Goal: Navigation & Orientation: Understand site structure

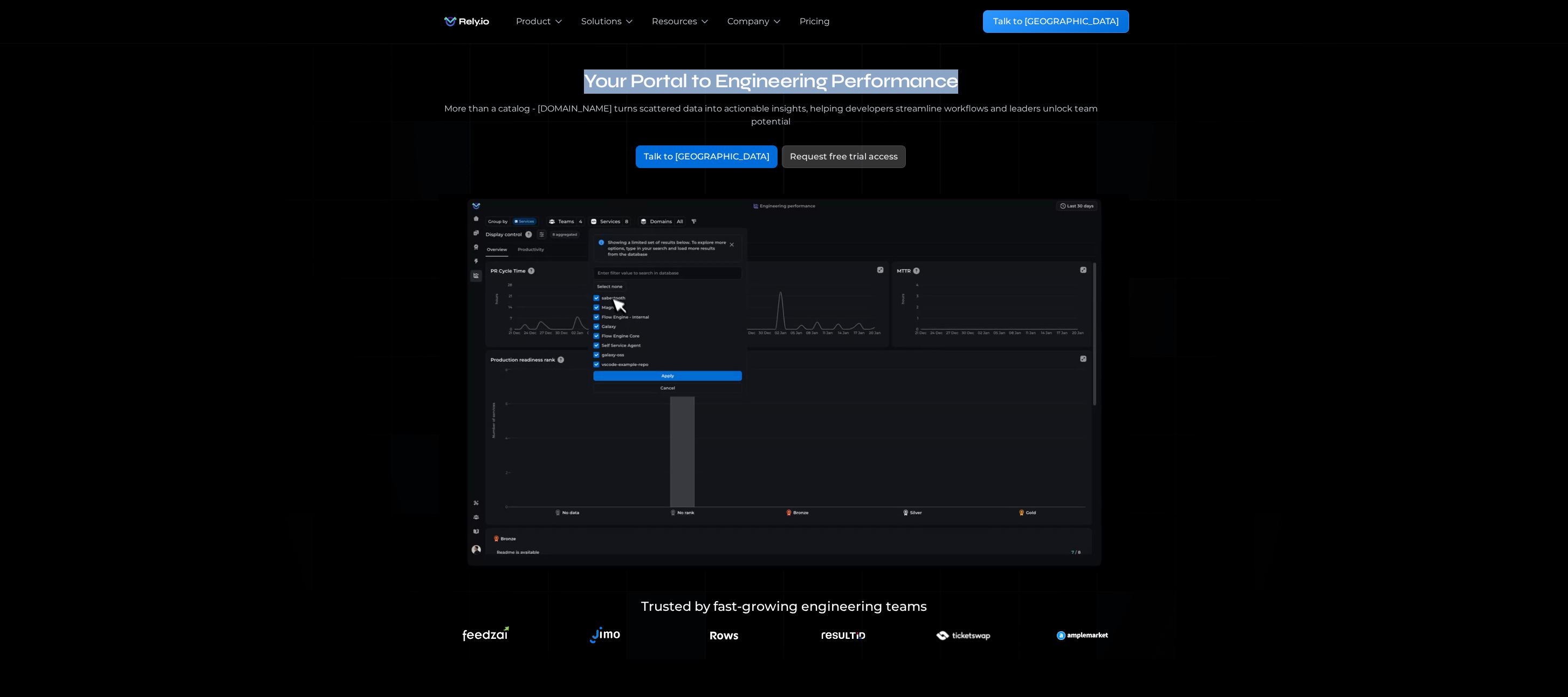
drag, startPoint x: 579, startPoint y: 87, endPoint x: 1027, endPoint y: 82, distance: 448.0
click at [1027, 82] on h1 "Your Portal to Engineering Performance" at bounding box center [770, 82] width 664 height 25
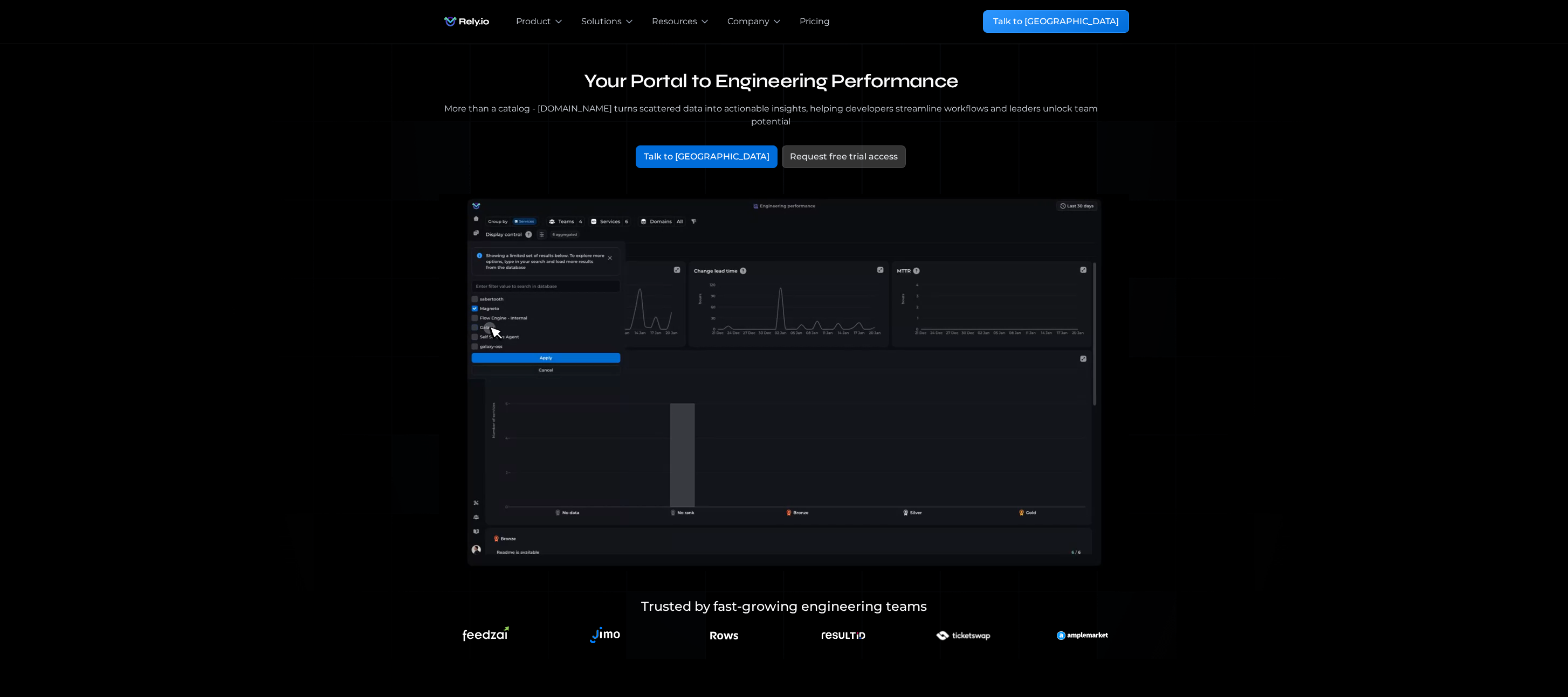
click at [1175, 110] on div "Your Portal to Engineering Performance More than a catalog - [DOMAIN_NAME] turn…" at bounding box center [783, 351] width 1533 height 616
click at [810, 21] on div "Pricing" at bounding box center [815, 21] width 31 height 13
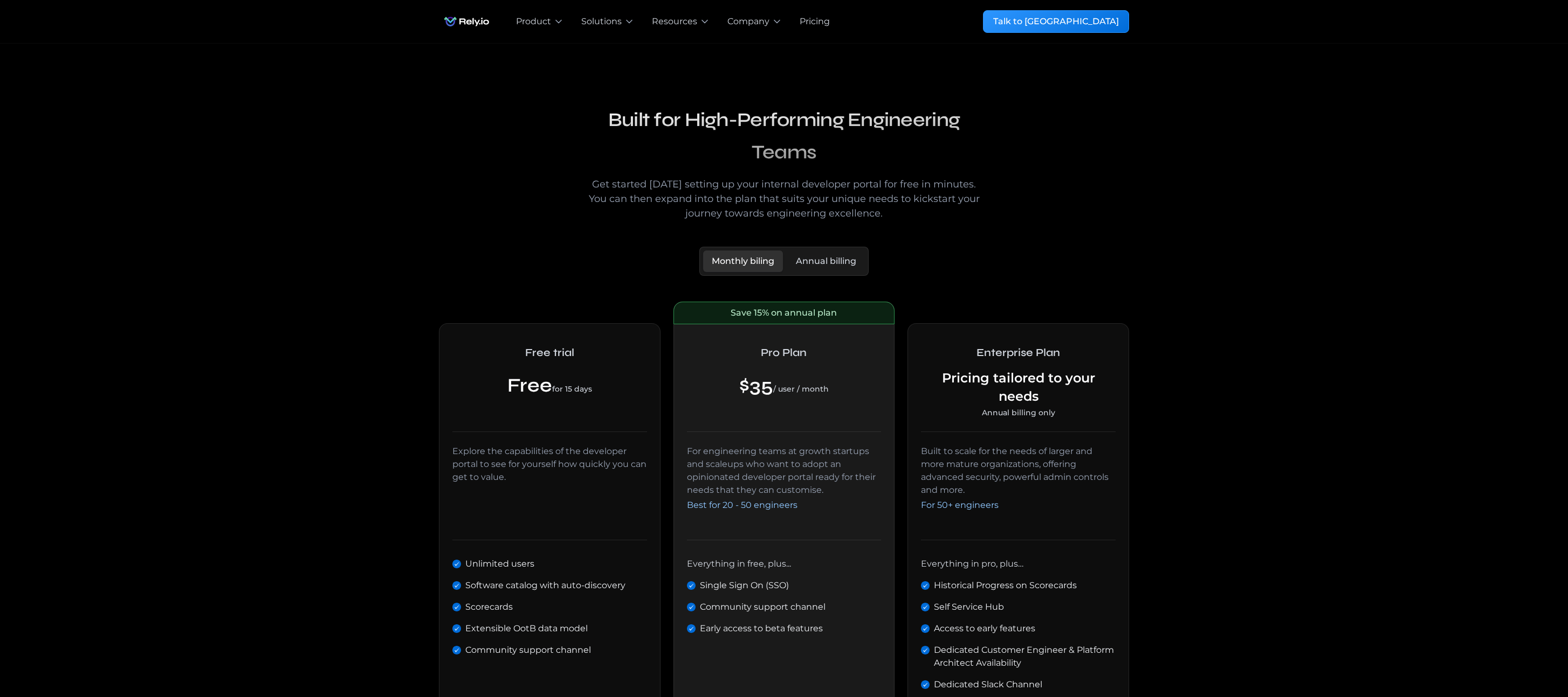
scroll to position [526, 0]
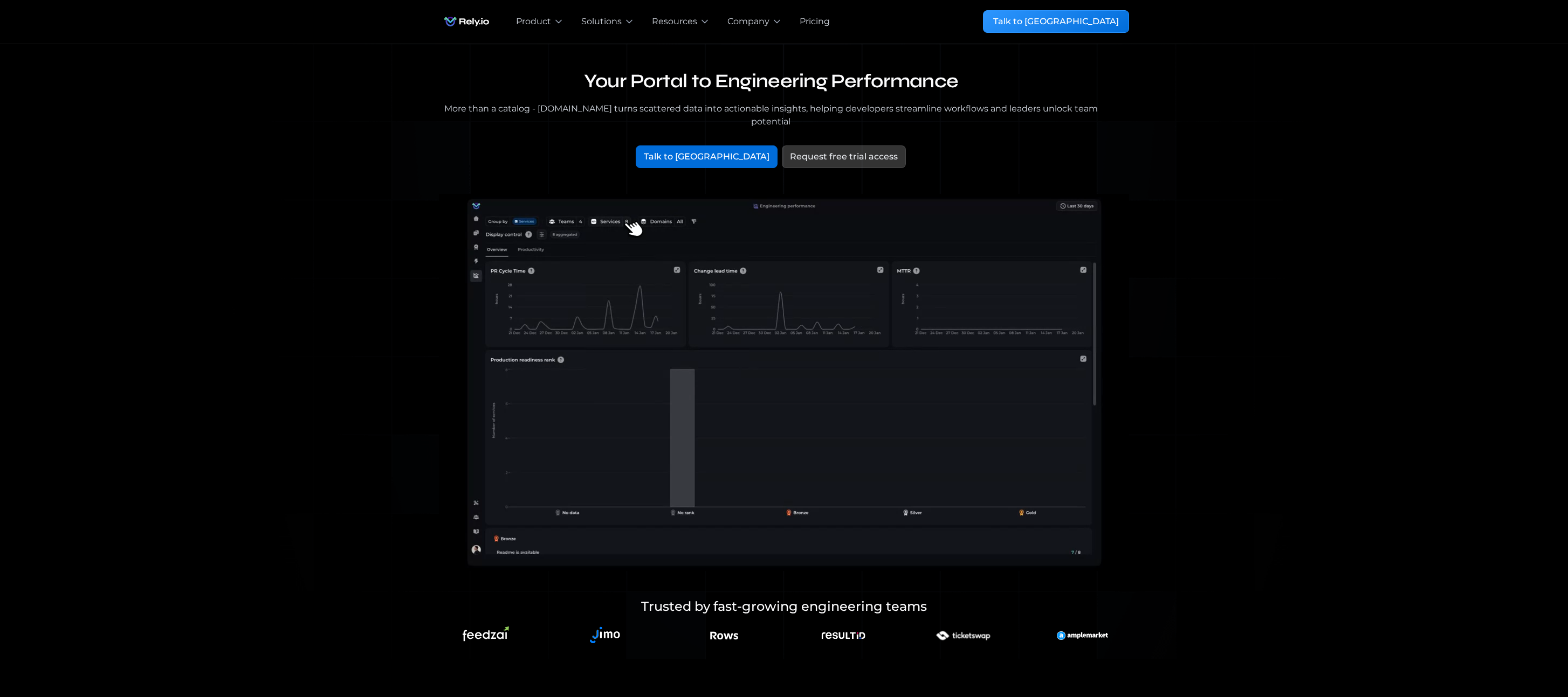
click at [582, 108] on div "More than a catalog - [DOMAIN_NAME] turns scattered data into actionable insigh…" at bounding box center [770, 115] width 664 height 26
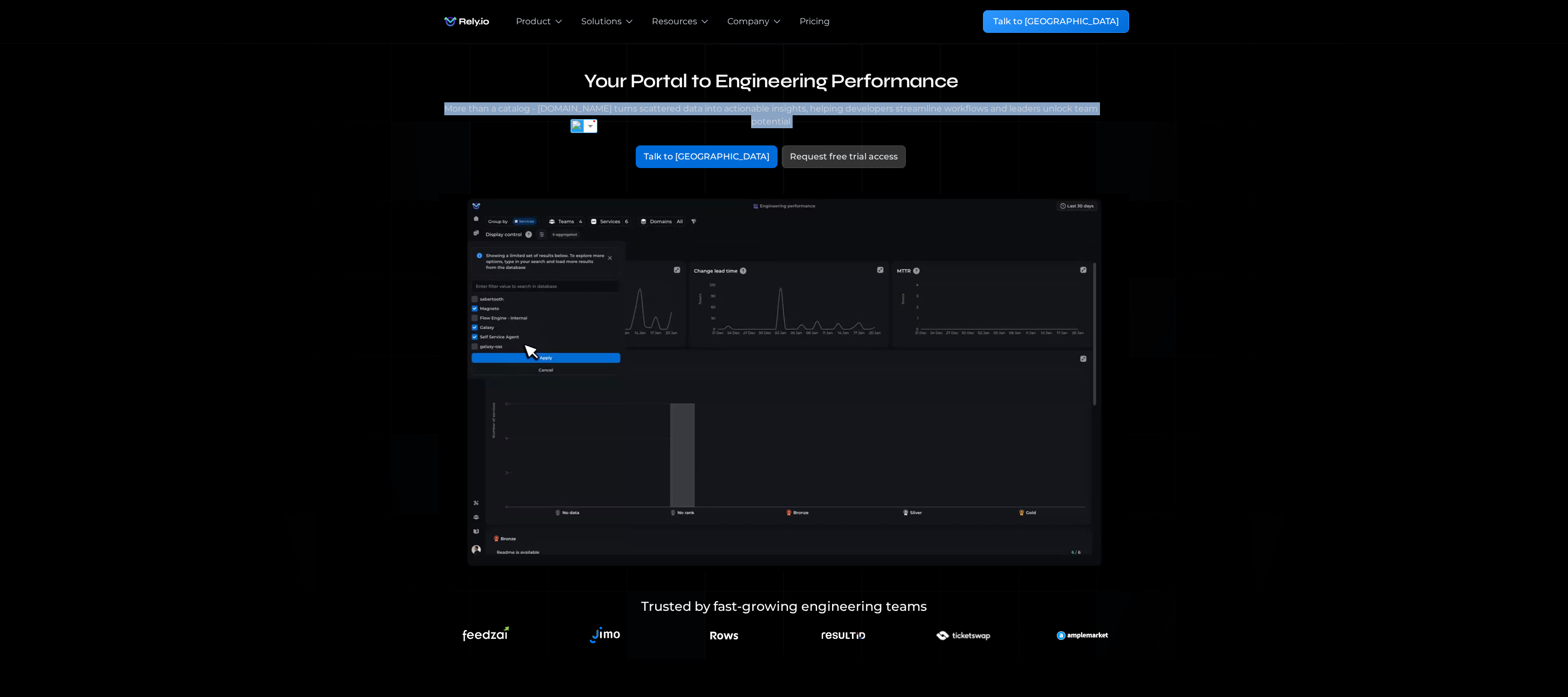
click at [582, 108] on div "More than a catalog - [DOMAIN_NAME] turns scattered data into actionable insigh…" at bounding box center [770, 115] width 664 height 26
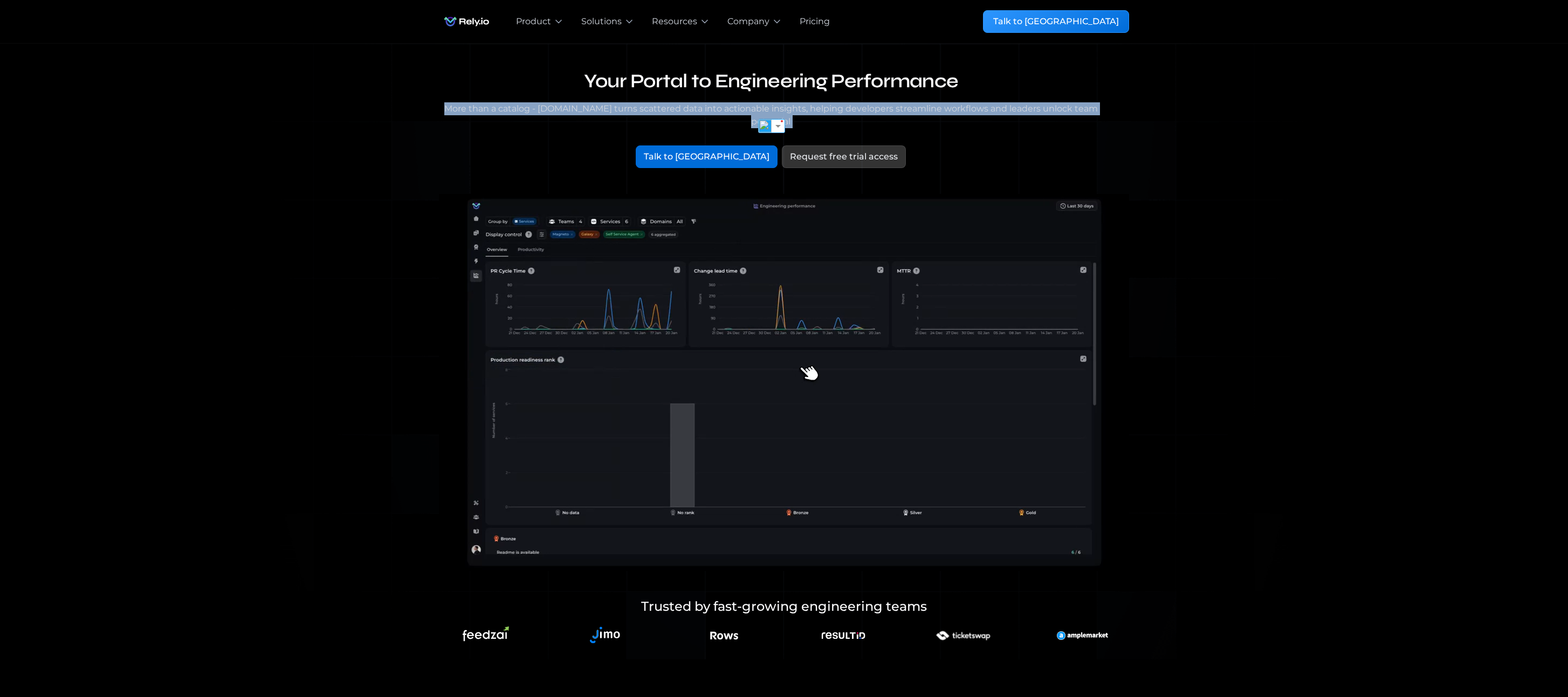
click at [601, 129] on div "Your Portal to Engineering Performance More than a catalog - Rely.io turns scat…" at bounding box center [784, 125] width 690 height 111
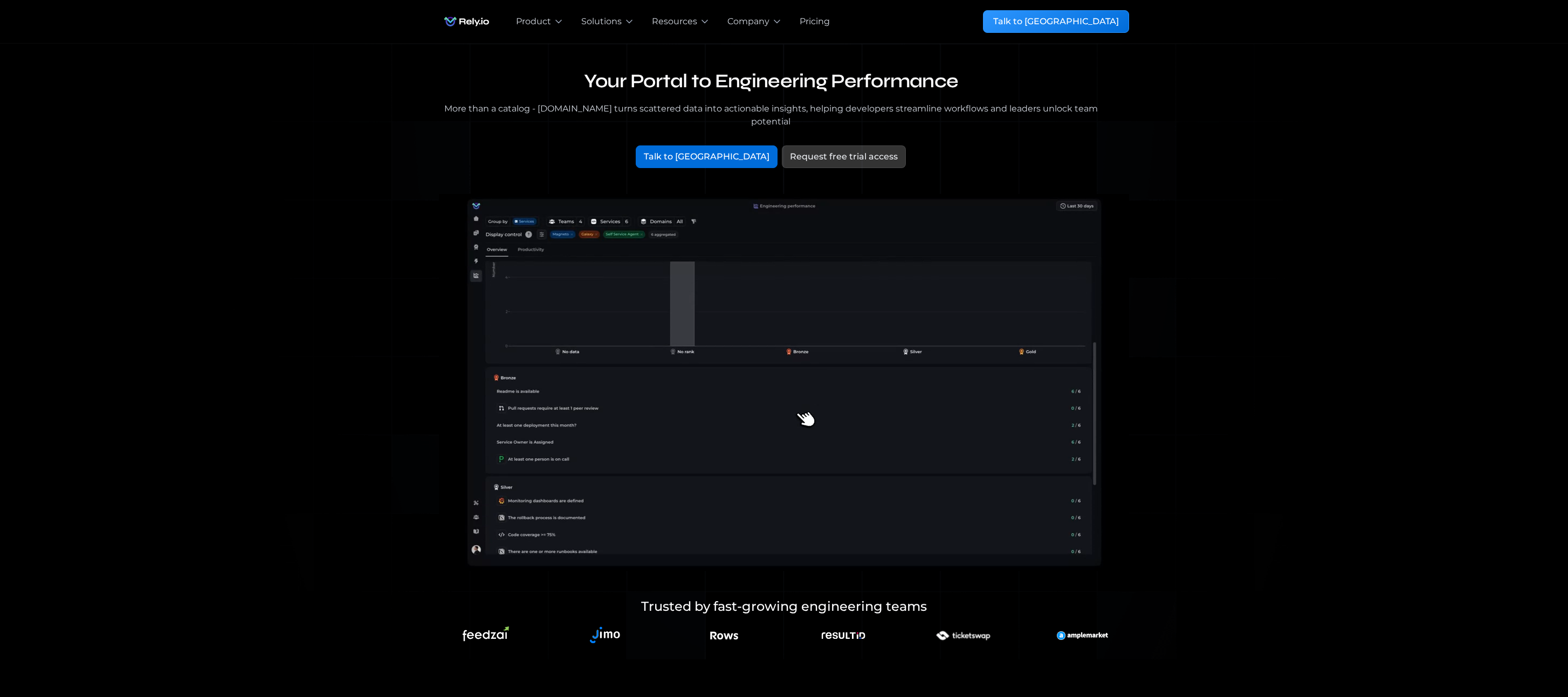
drag, startPoint x: 589, startPoint y: 85, endPoint x: 773, endPoint y: 81, distance: 184.0
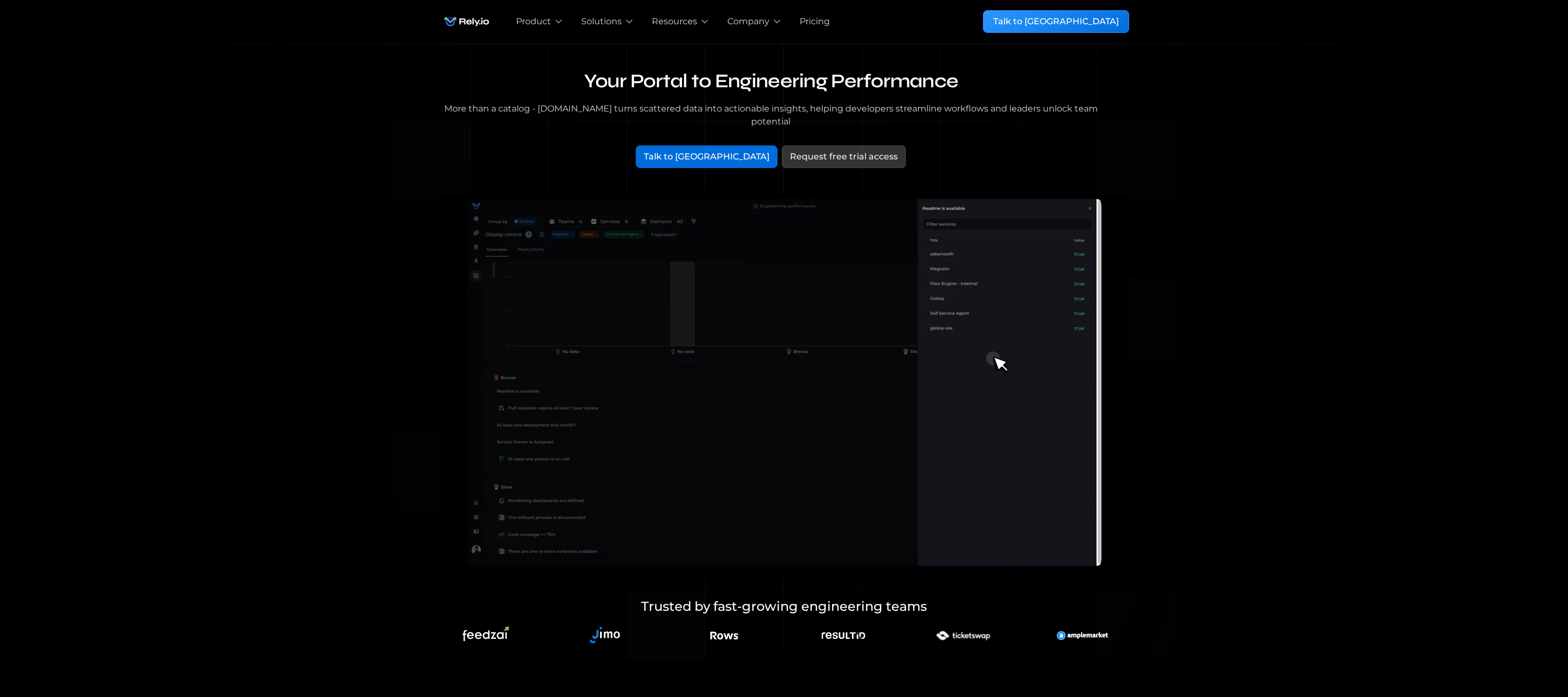
click at [773, 81] on h1 "Your Portal to Engineering Performance" at bounding box center [770, 82] width 664 height 25
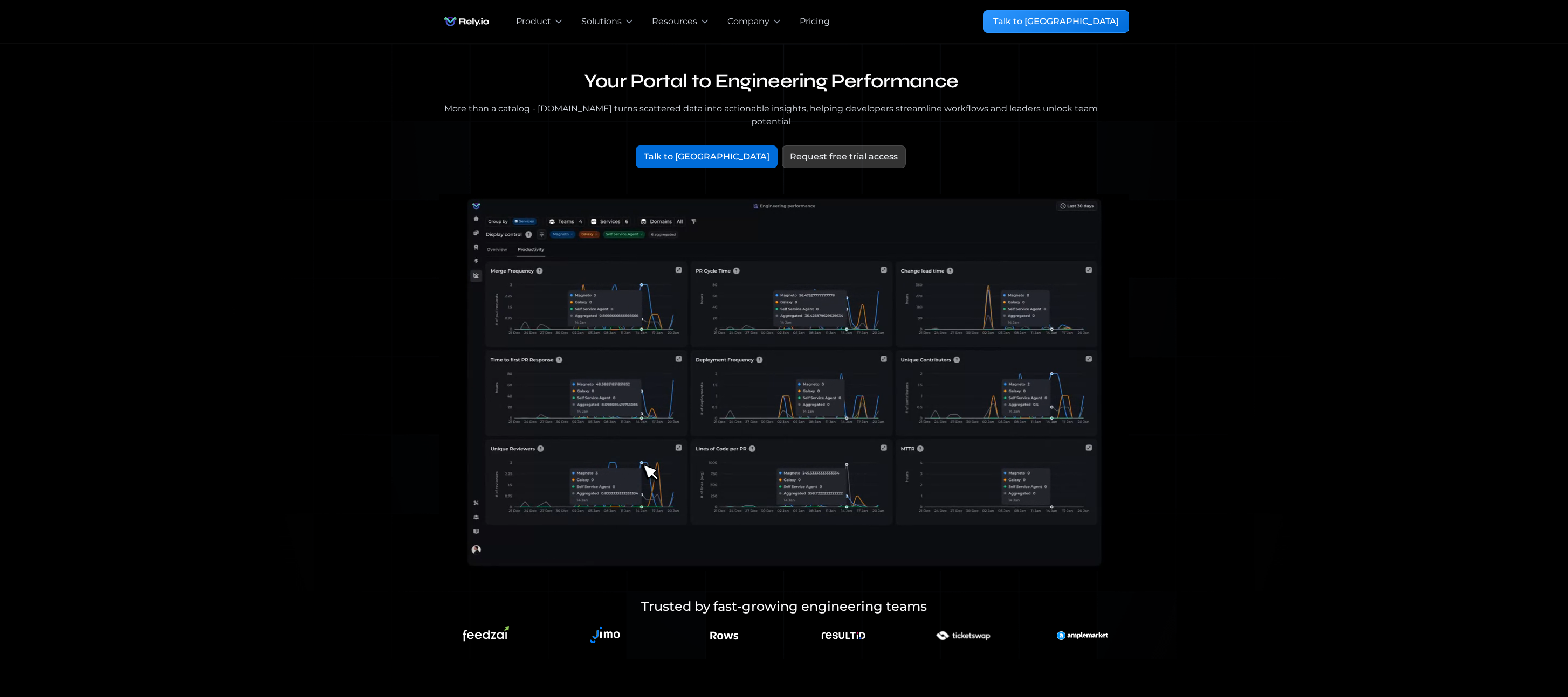
click at [773, 81] on h1 "Your Portal to Engineering Performance" at bounding box center [770, 82] width 664 height 25
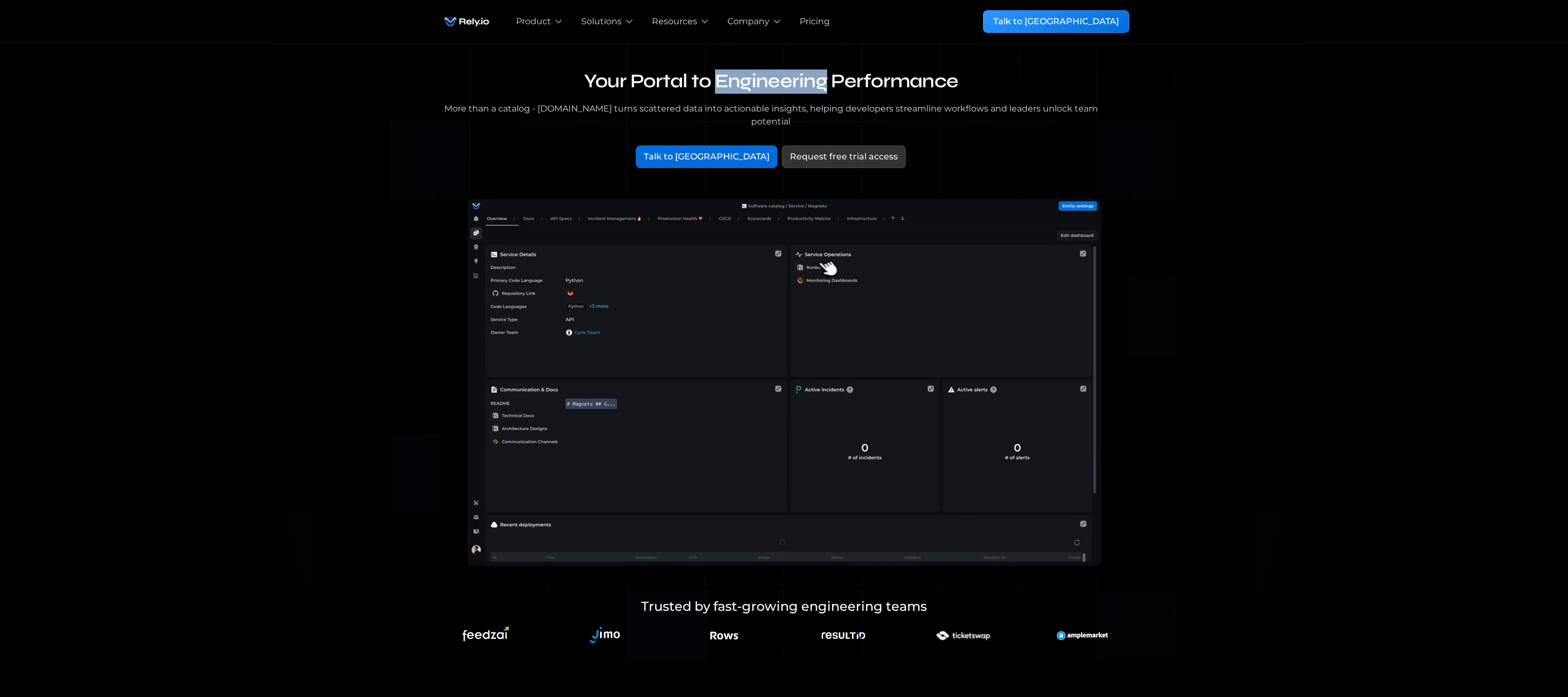
click at [773, 81] on h1 "Your Portal to Engineering Performance" at bounding box center [770, 82] width 664 height 25
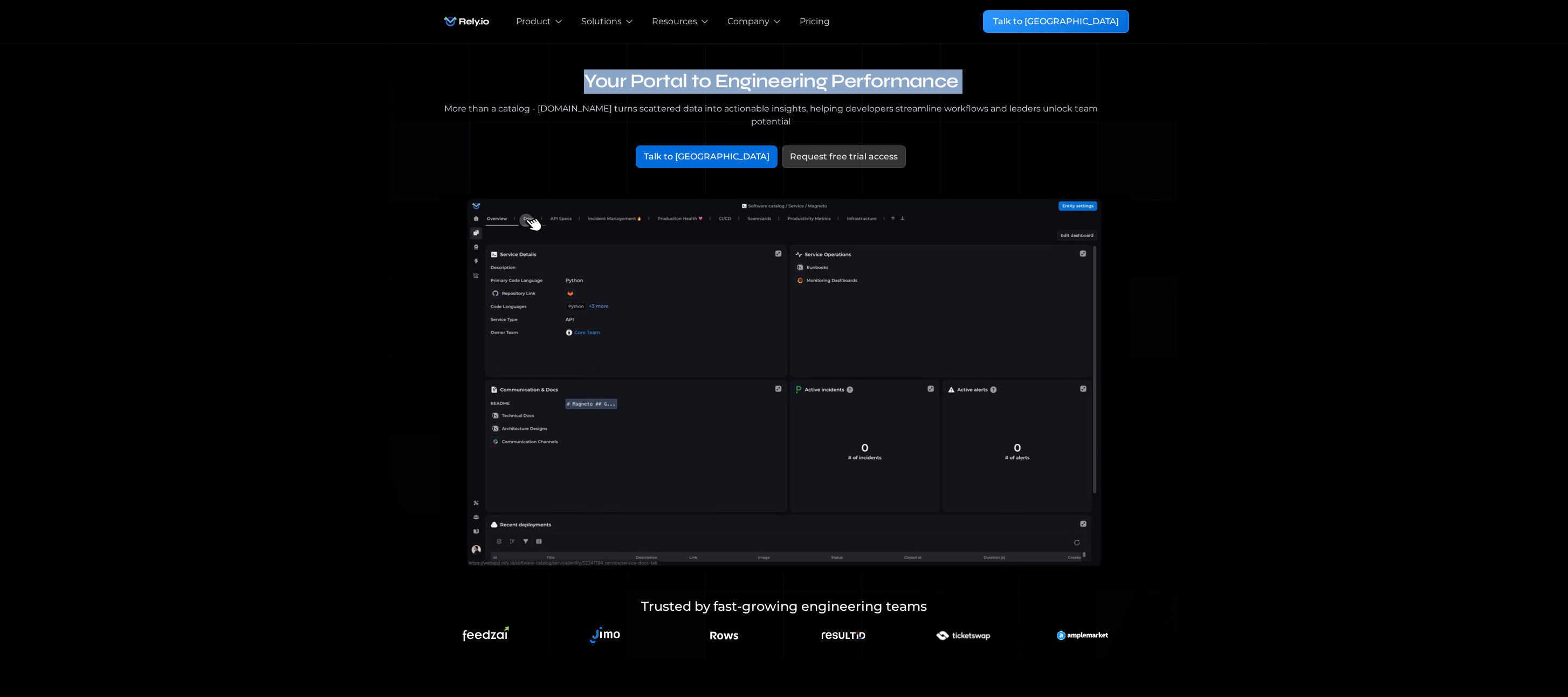
click at [773, 81] on h1 "Your Portal to Engineering Performance" at bounding box center [770, 82] width 664 height 25
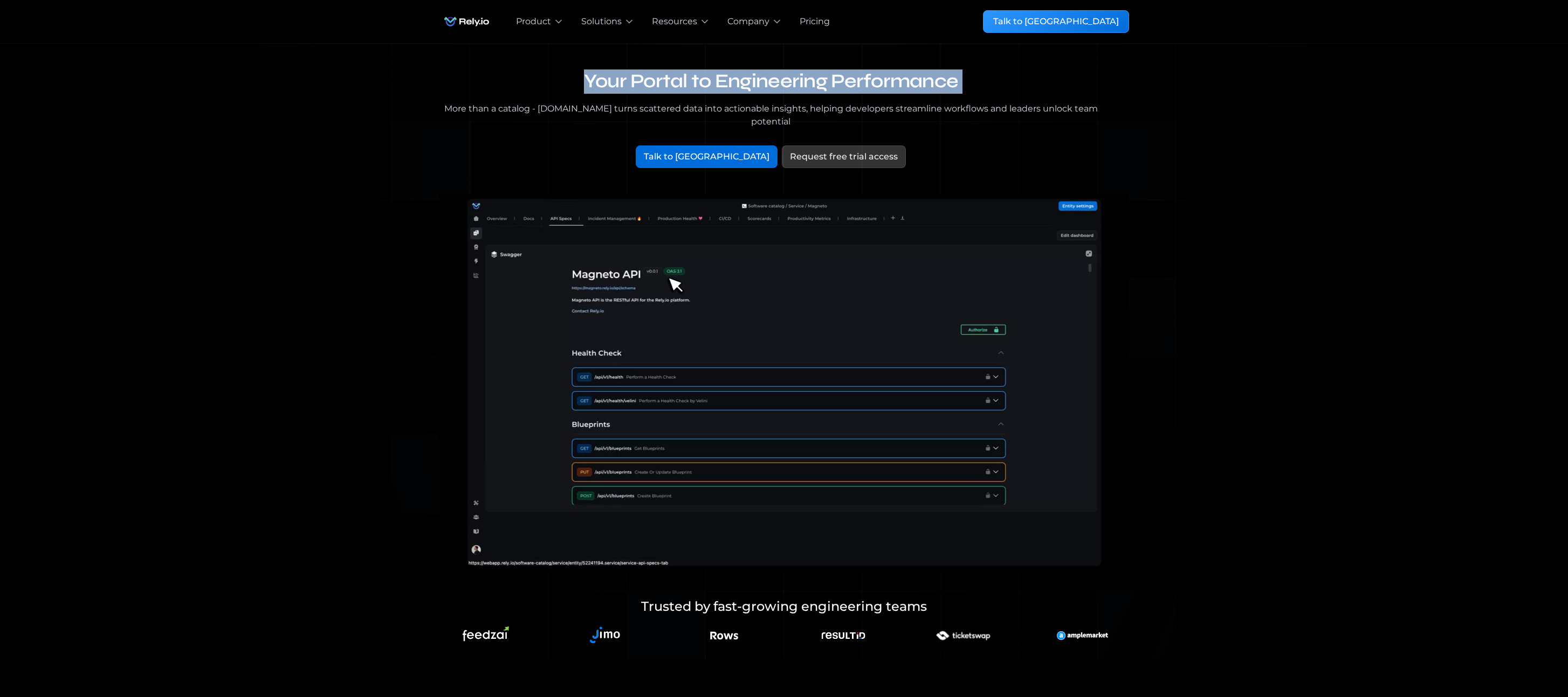
click at [885, 82] on h1 "Your Portal to Engineering Performance" at bounding box center [770, 82] width 664 height 25
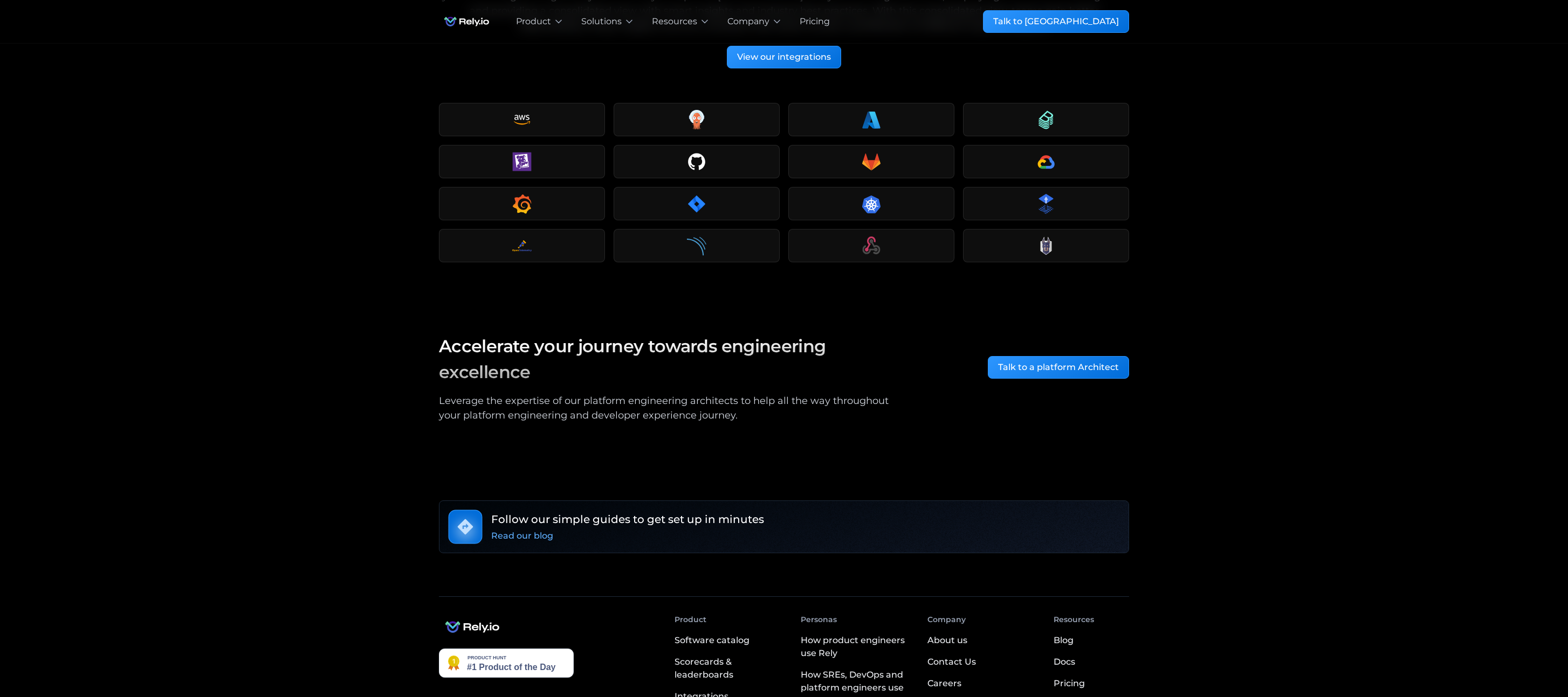
scroll to position [1714, 0]
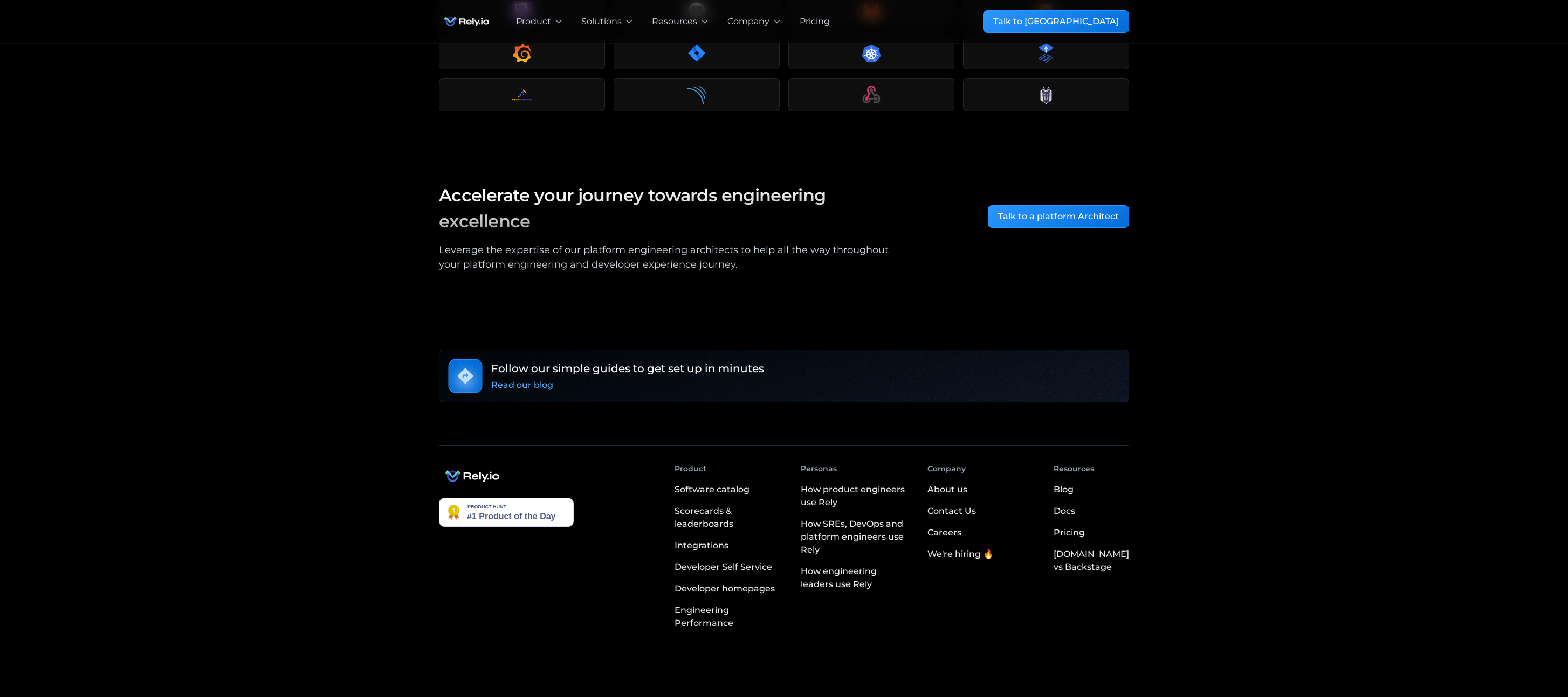
click at [952, 479] on link "About us" at bounding box center [947, 490] width 40 height 21
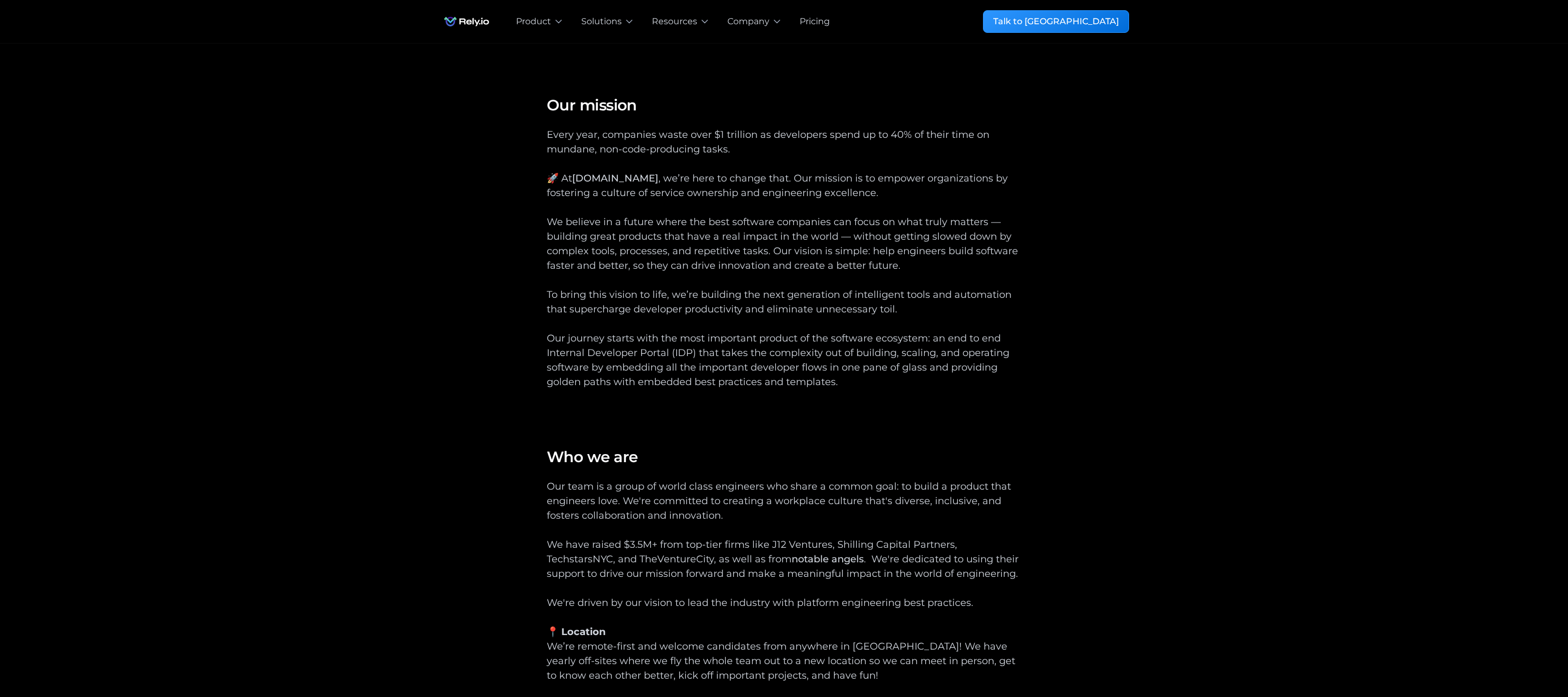
click at [838, 138] on div "Every year, companies waste over $1 trillion as developers spend up to 40% of t…" at bounding box center [784, 265] width 474 height 276
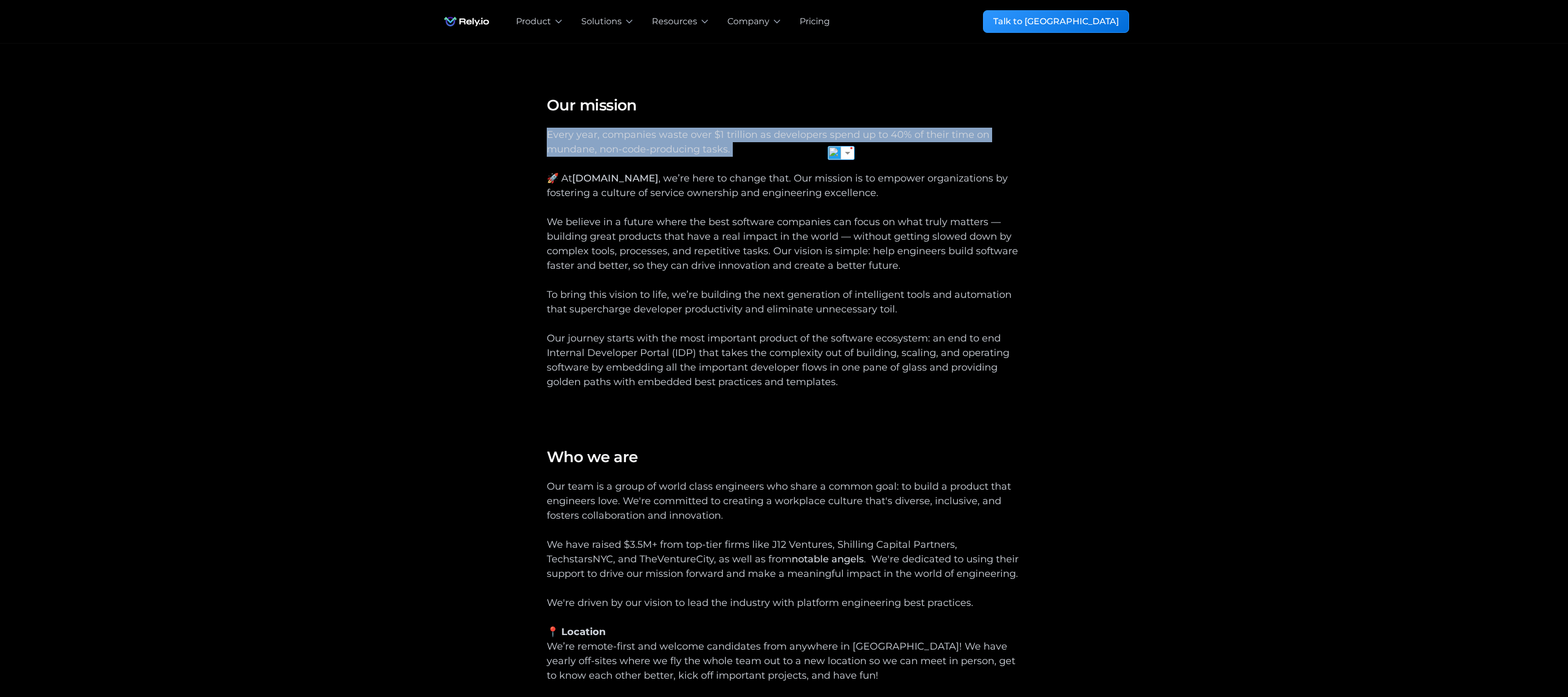
click at [838, 138] on div "Every year, companies waste over $1 trillion as developers spend up to 40% of t…" at bounding box center [784, 265] width 474 height 276
click at [925, 153] on div "Every year, companies waste over $1 trillion as developers spend up to 40% of t…" at bounding box center [784, 265] width 474 height 276
drag, startPoint x: 925, startPoint y: 153, endPoint x: 487, endPoint y: 124, distance: 439.0
click at [487, 124] on div "Our mission Our mission Every year, companies waste over $1 trillion as develop…" at bounding box center [784, 418] width 690 height 646
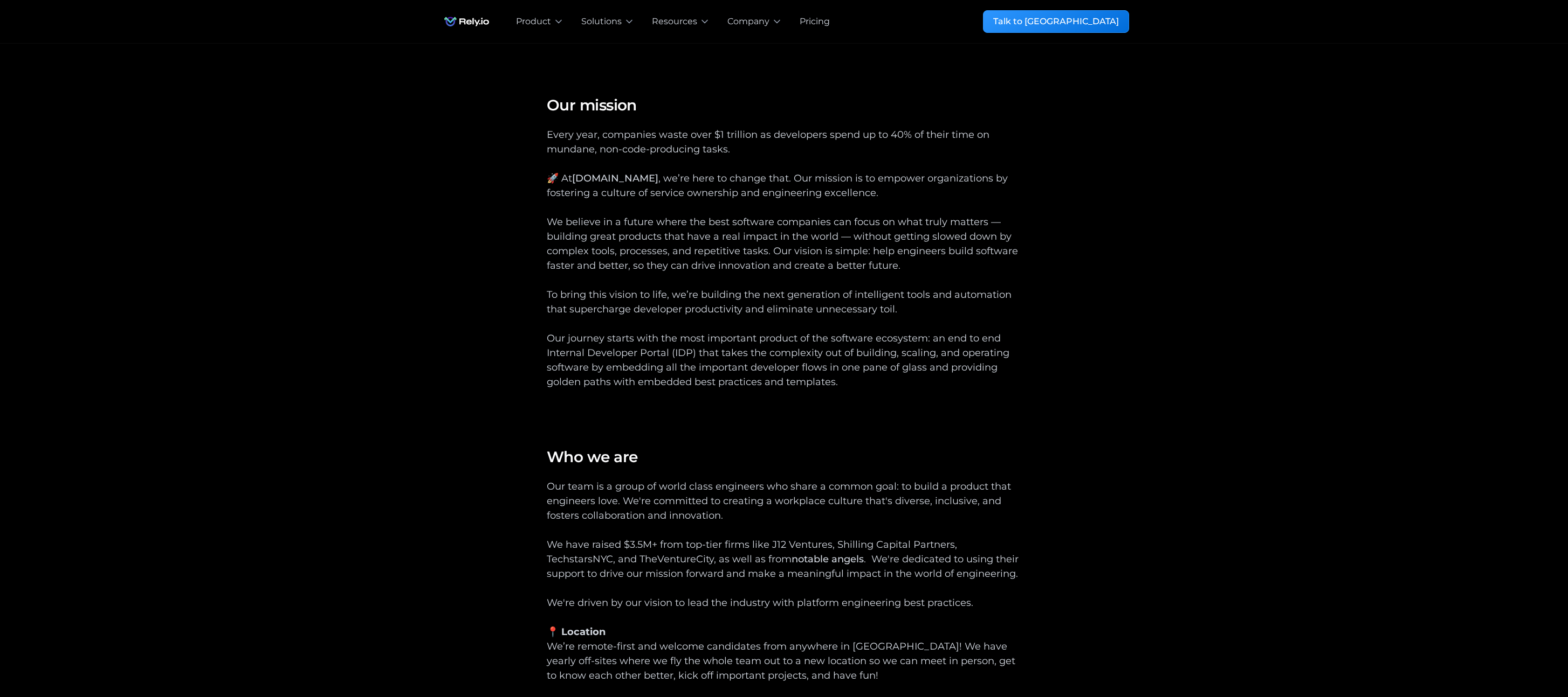
click at [787, 120] on div "Our mission Our mission Every year, companies waste over $1 trillion as develop…" at bounding box center [784, 249] width 474 height 309
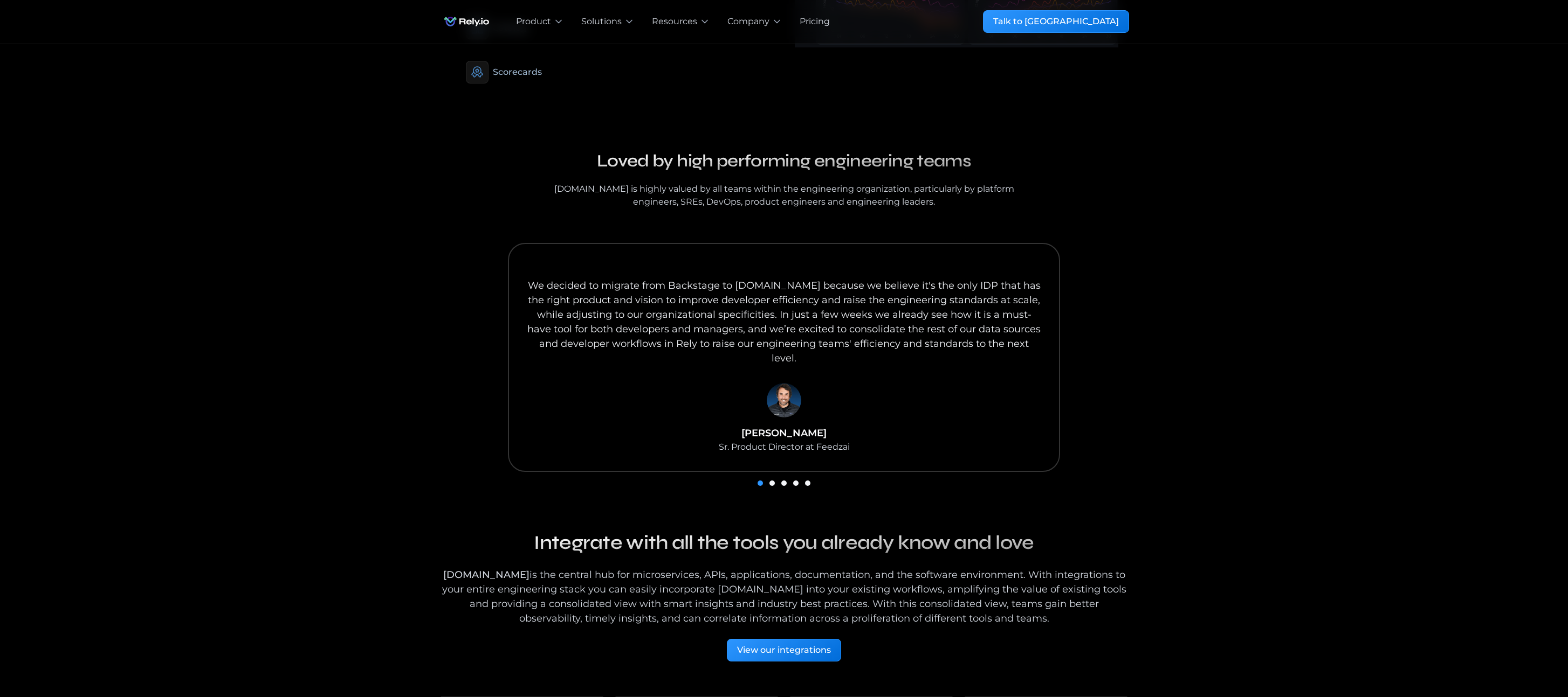
scroll to position [344, 0]
